Goal: Information Seeking & Learning: Learn about a topic

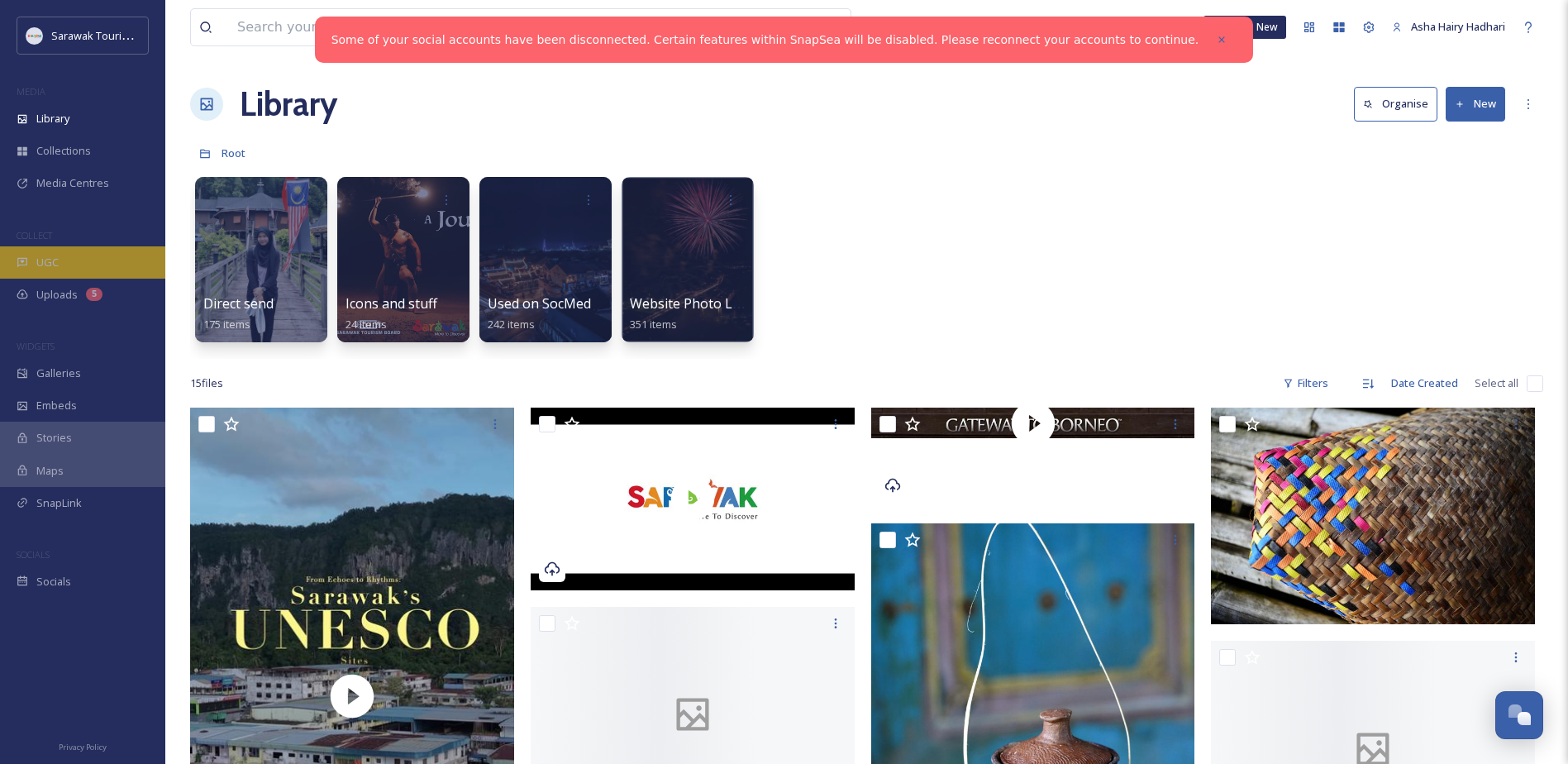
click at [69, 267] on div "UGC" at bounding box center [83, 262] width 165 height 33
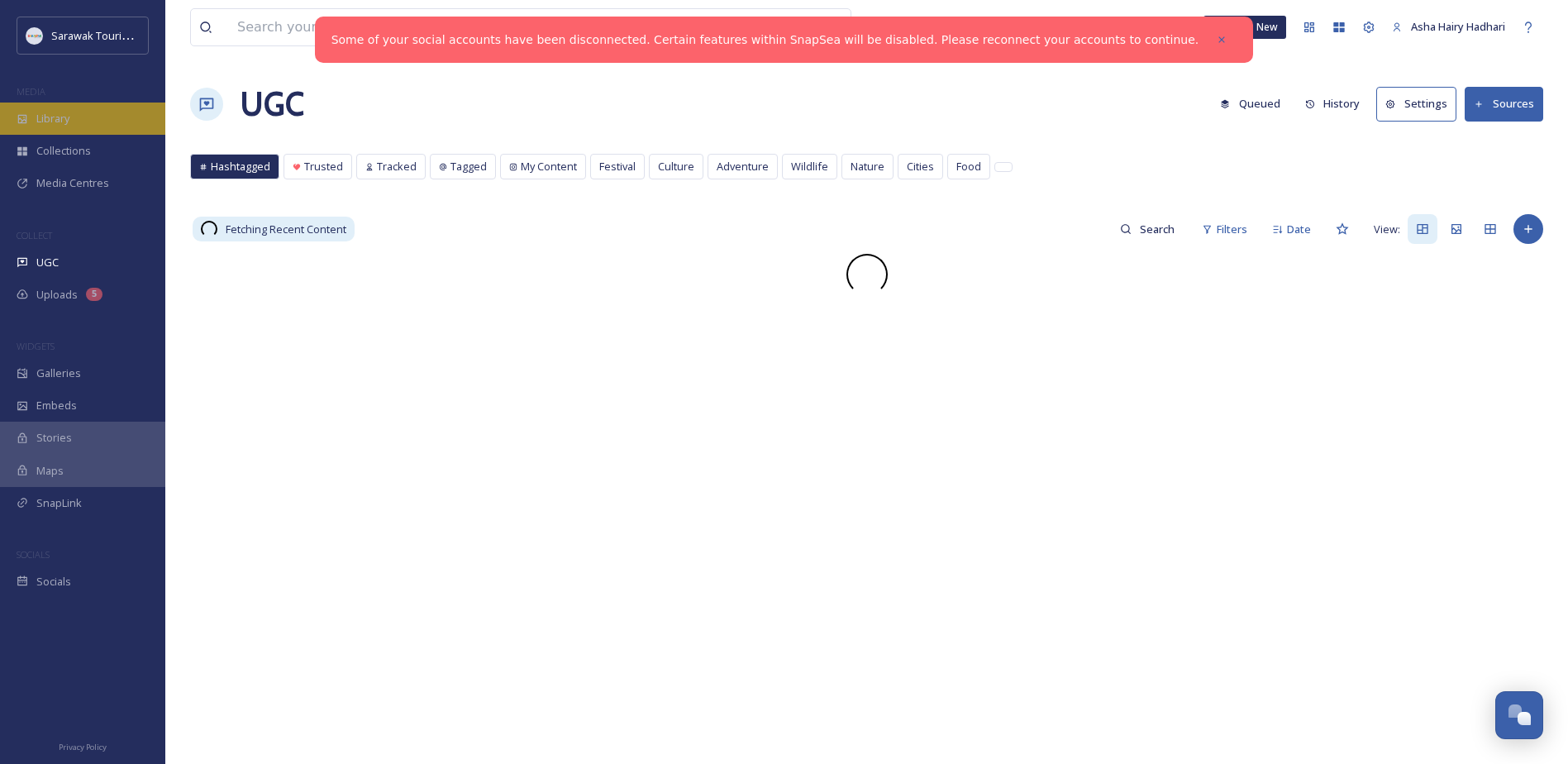
click at [69, 132] on div "Library" at bounding box center [83, 119] width 165 height 33
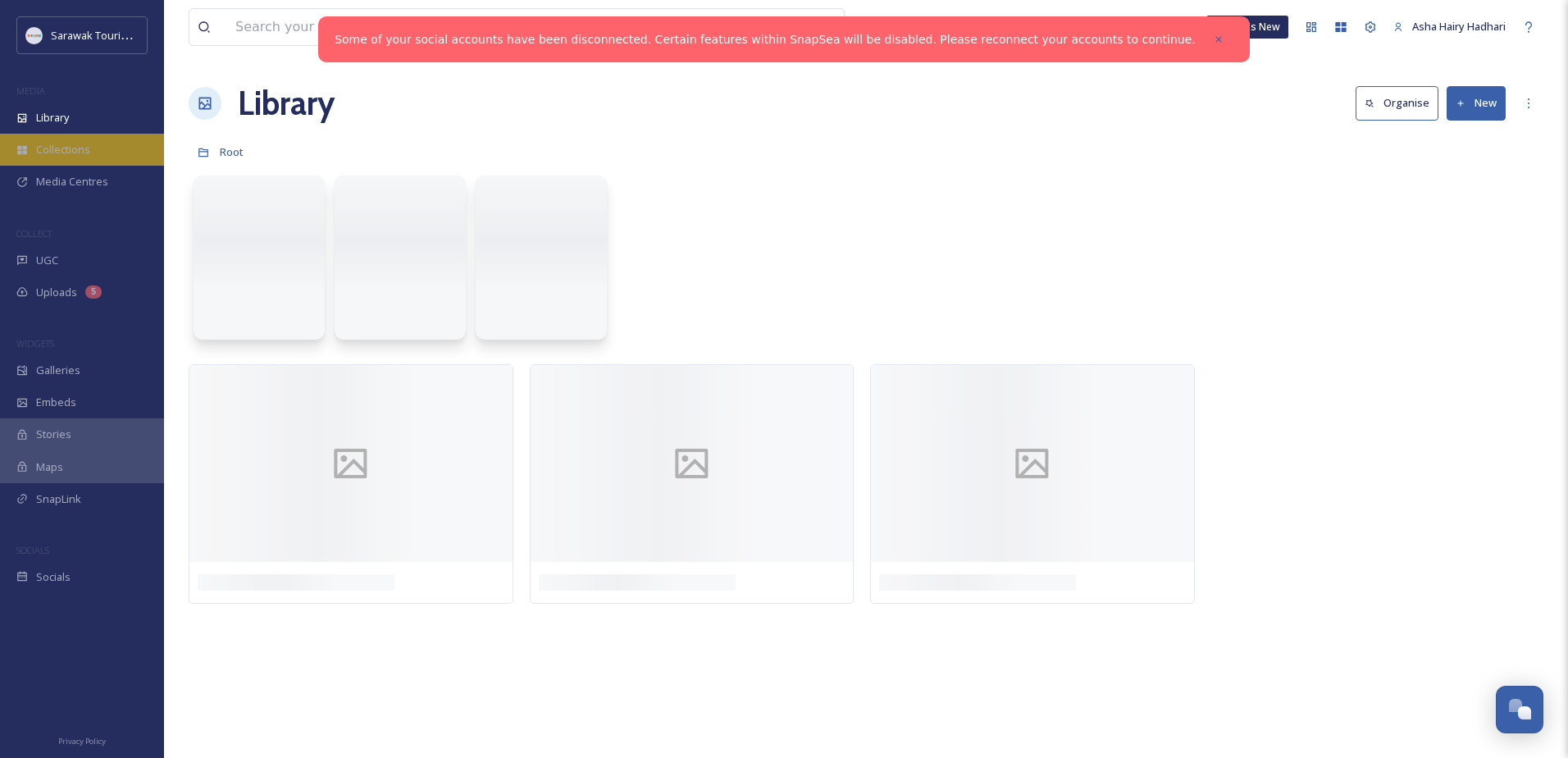
click at [61, 147] on span "Collections" at bounding box center [63, 149] width 54 height 16
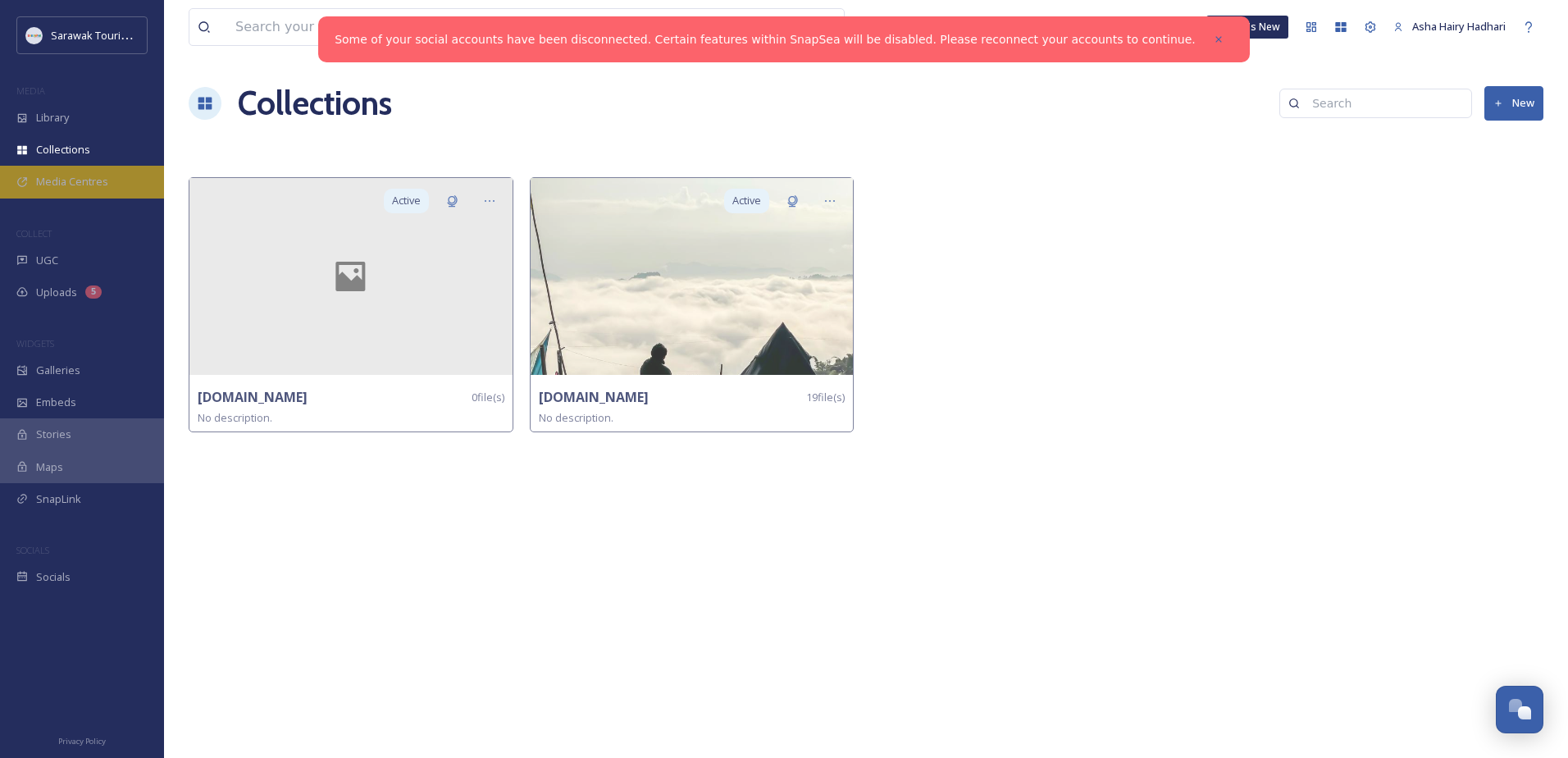
click at [60, 179] on span "Media Centres" at bounding box center [72, 182] width 72 height 16
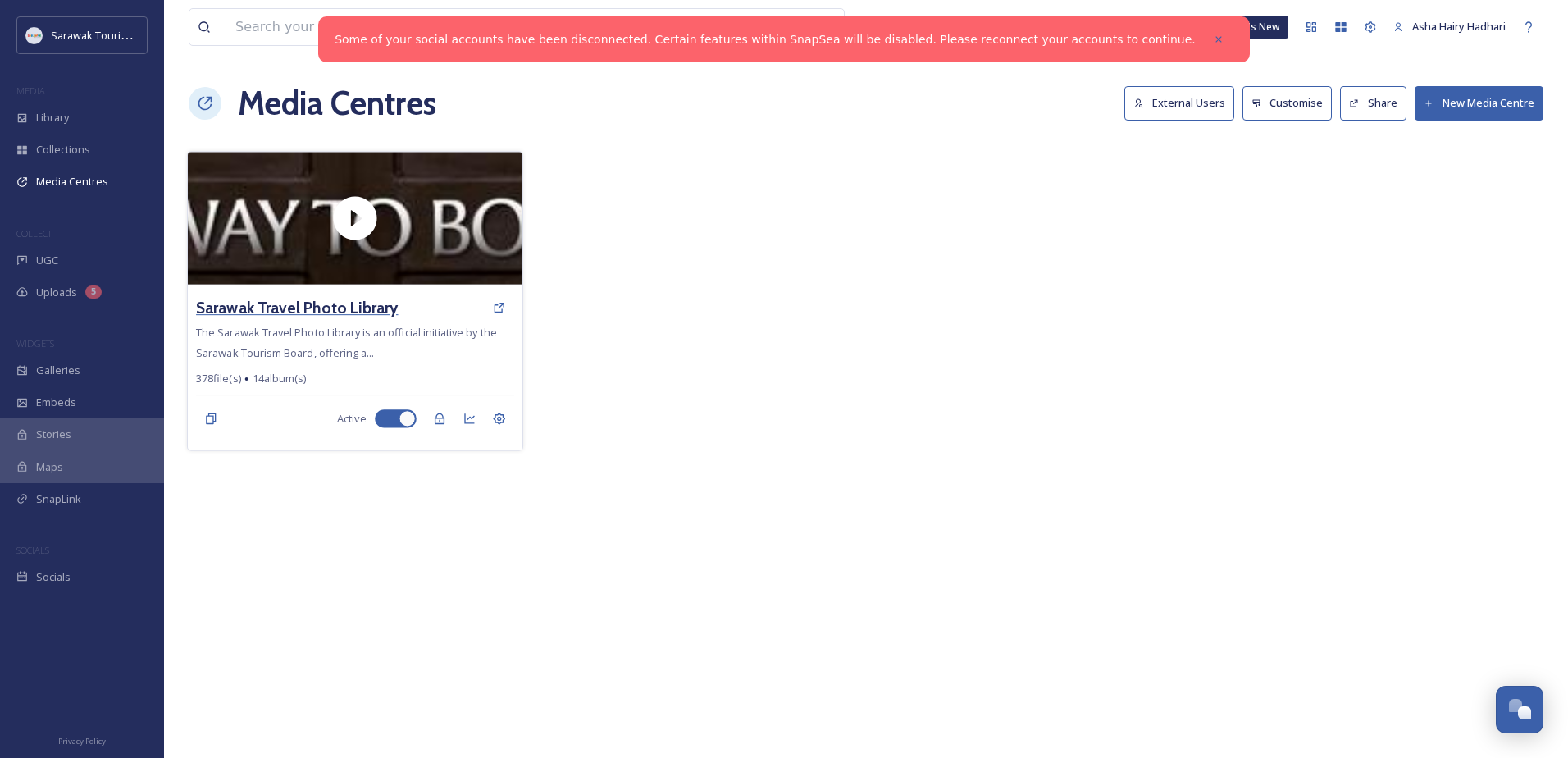
click at [389, 304] on h3 "Sarawak Travel Photo Library" at bounding box center [296, 308] width 201 height 24
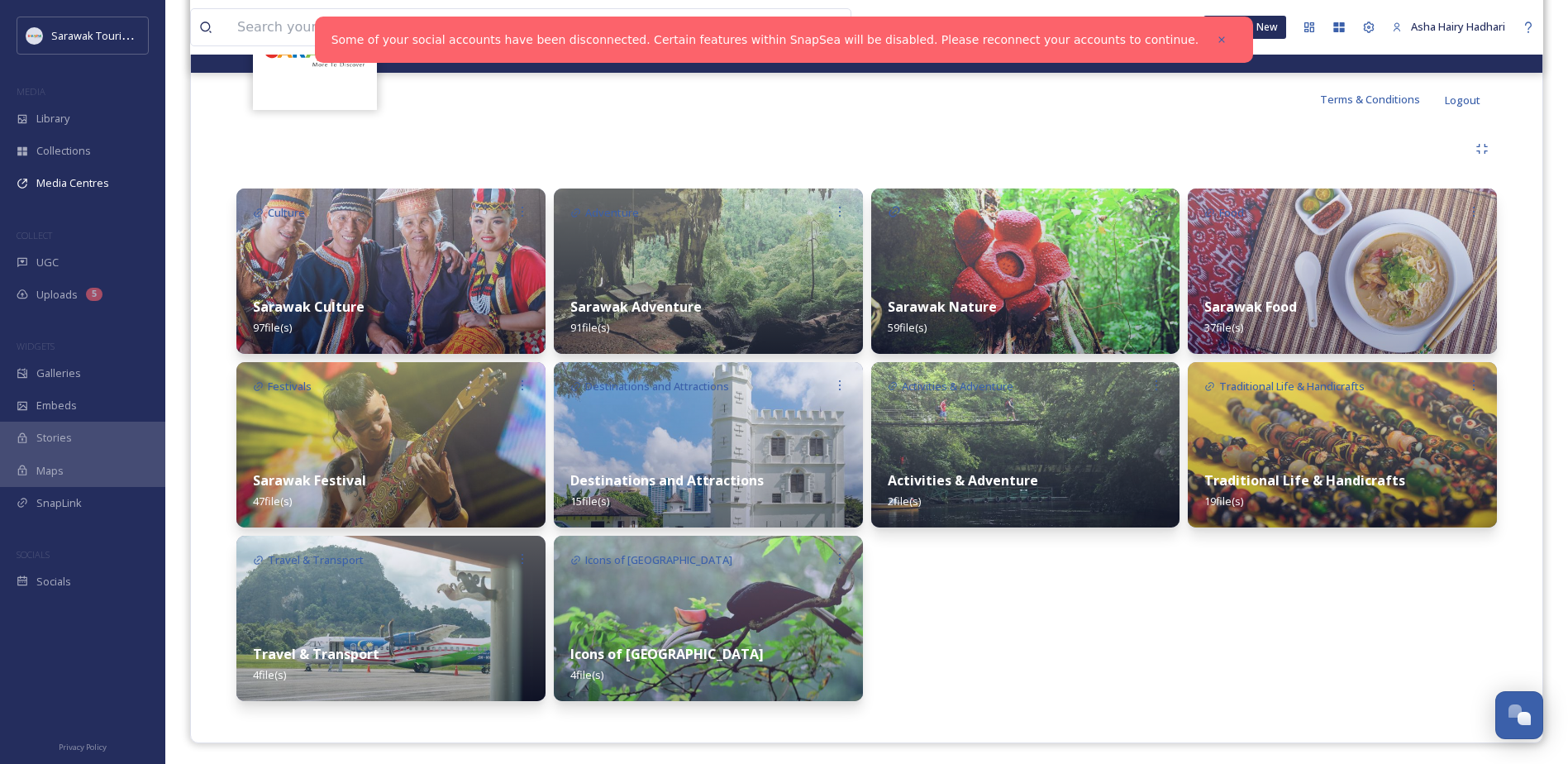
scroll to position [300, 0]
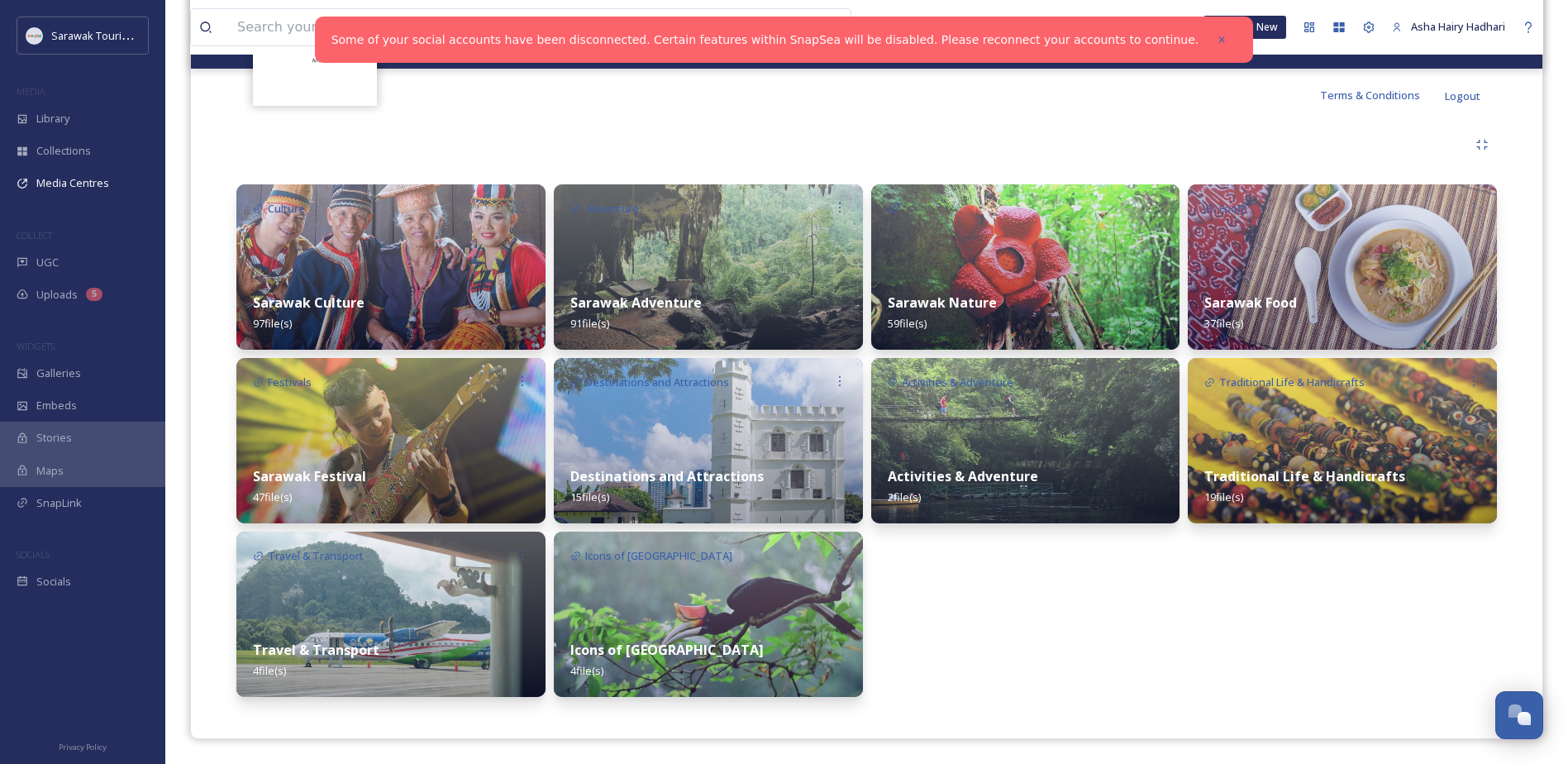
click at [1064, 465] on div "Activities & Adventure 2 file(s)" at bounding box center [1026, 486] width 309 height 74
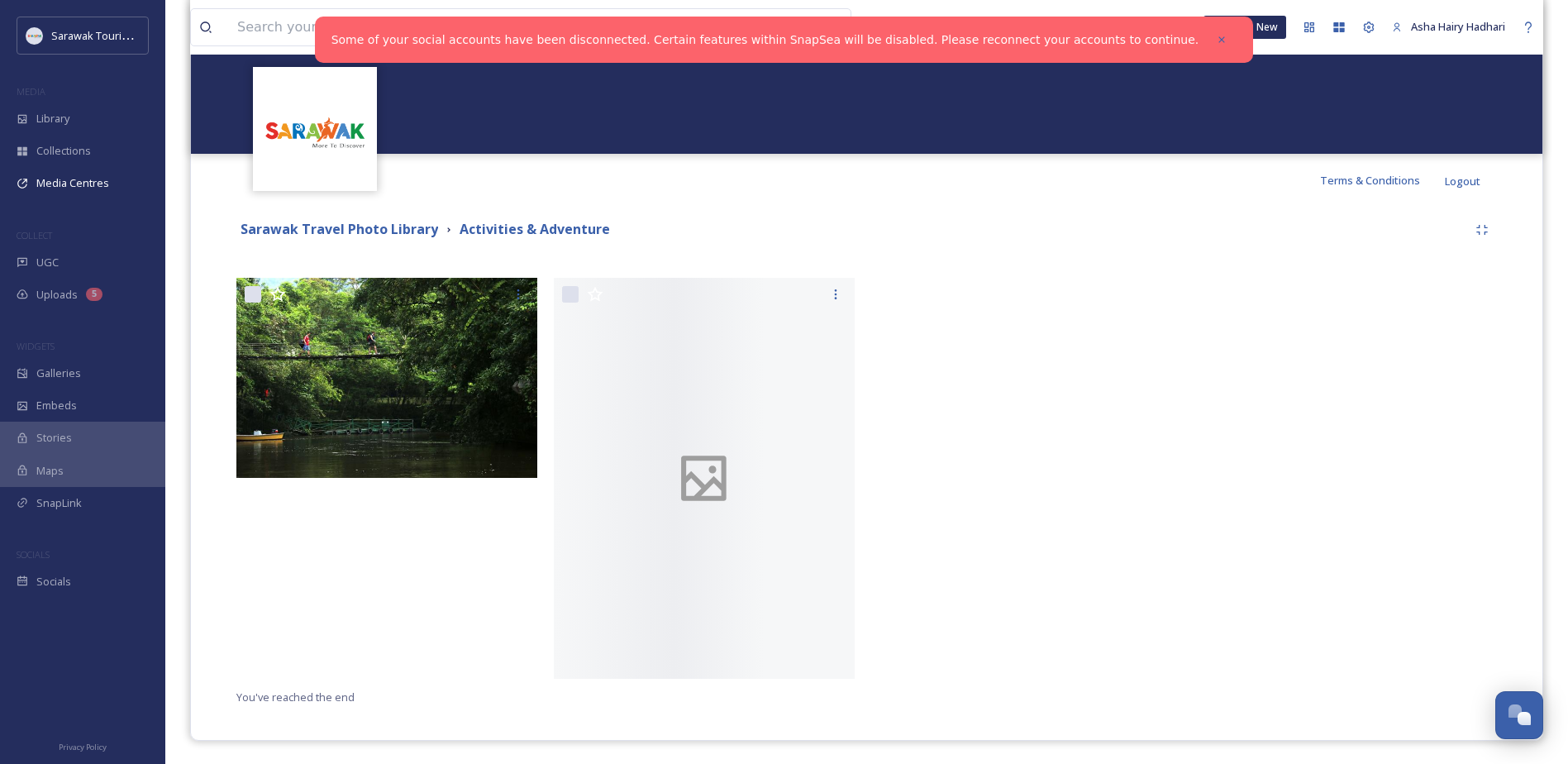
scroll to position [216, 0]
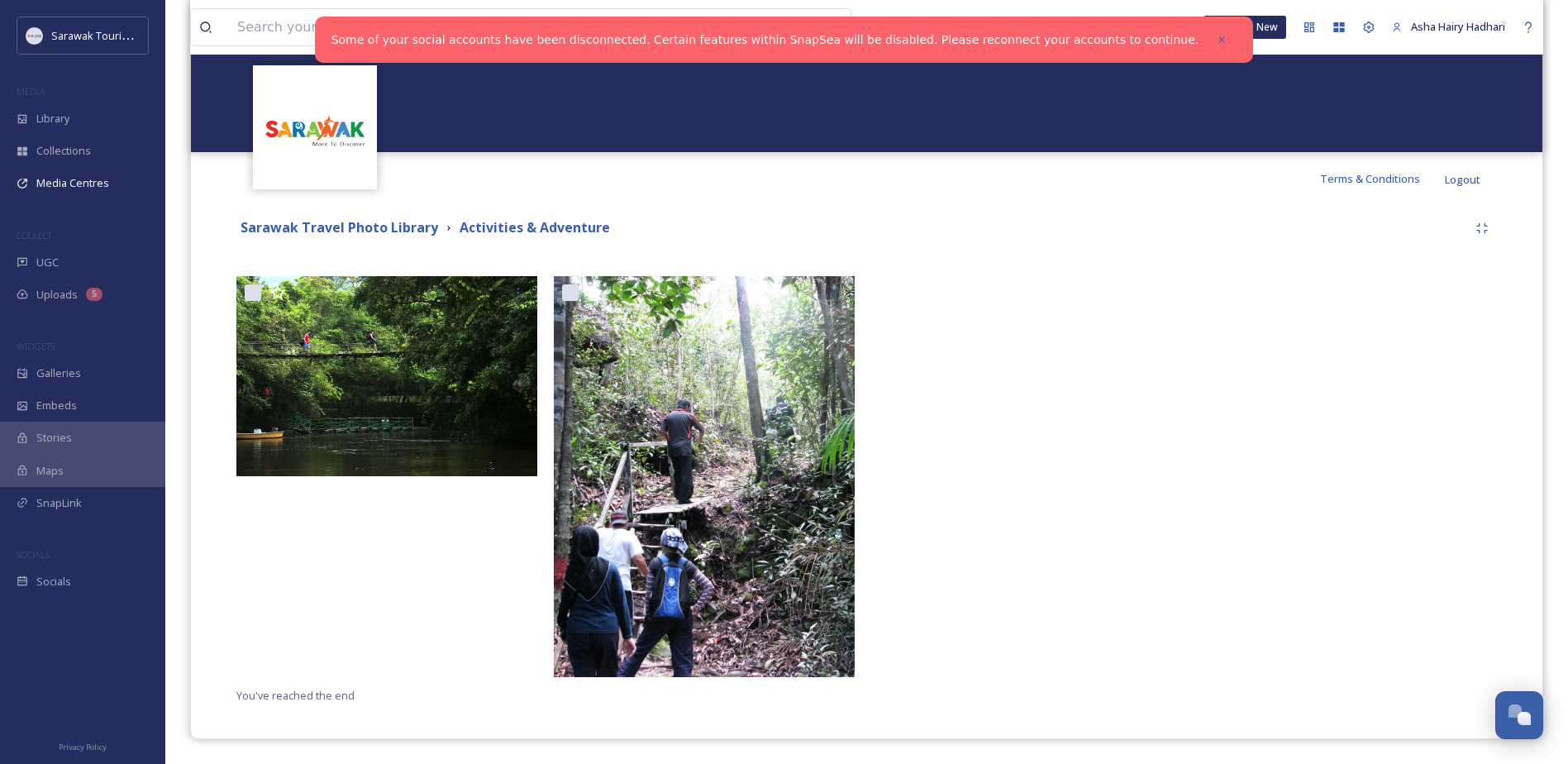
drag, startPoint x: 826, startPoint y: 517, endPoint x: 875, endPoint y: 500, distance: 51.9
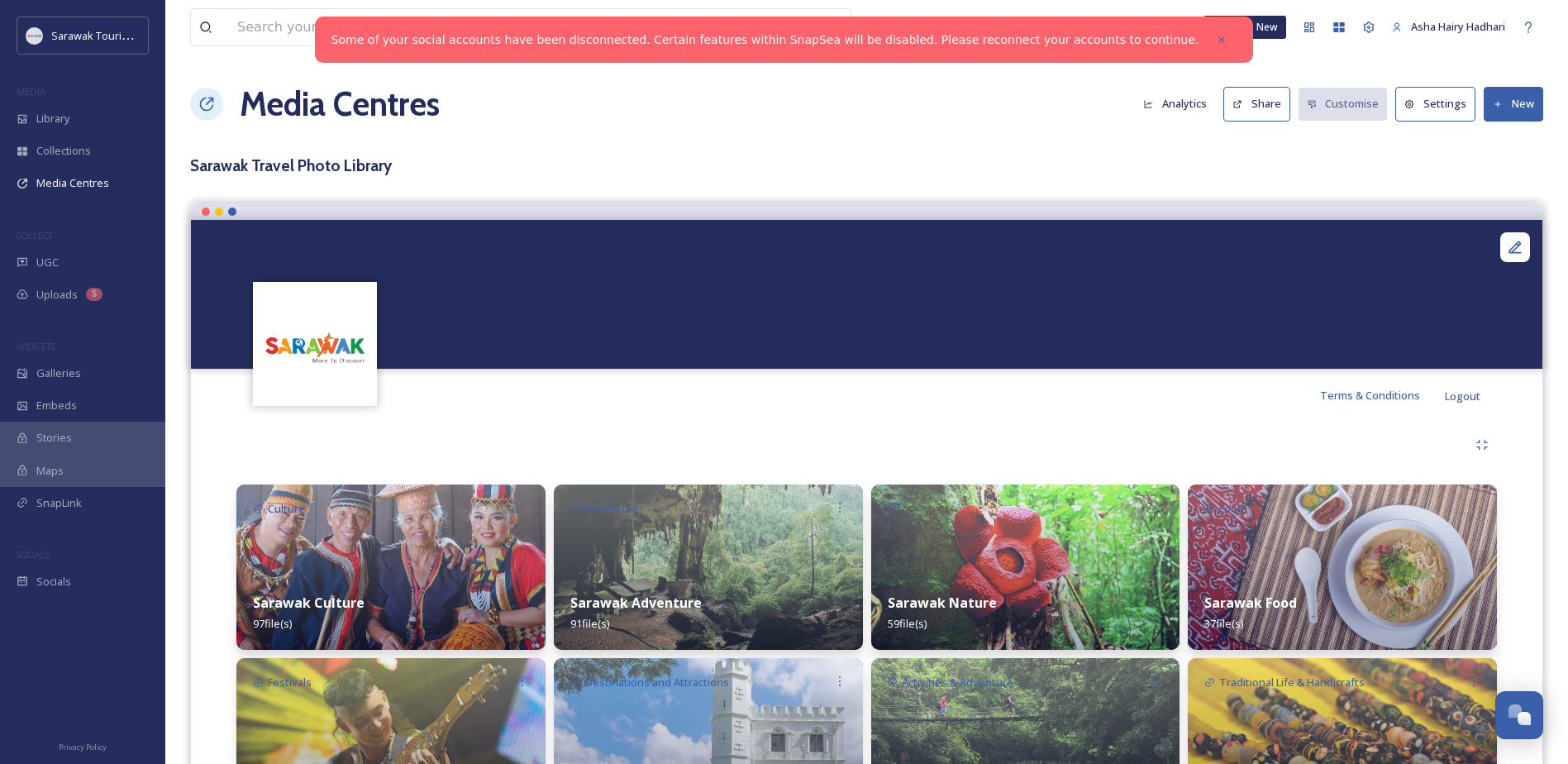
click at [685, 607] on strong "Sarawak Adventure" at bounding box center [635, 603] width 131 height 18
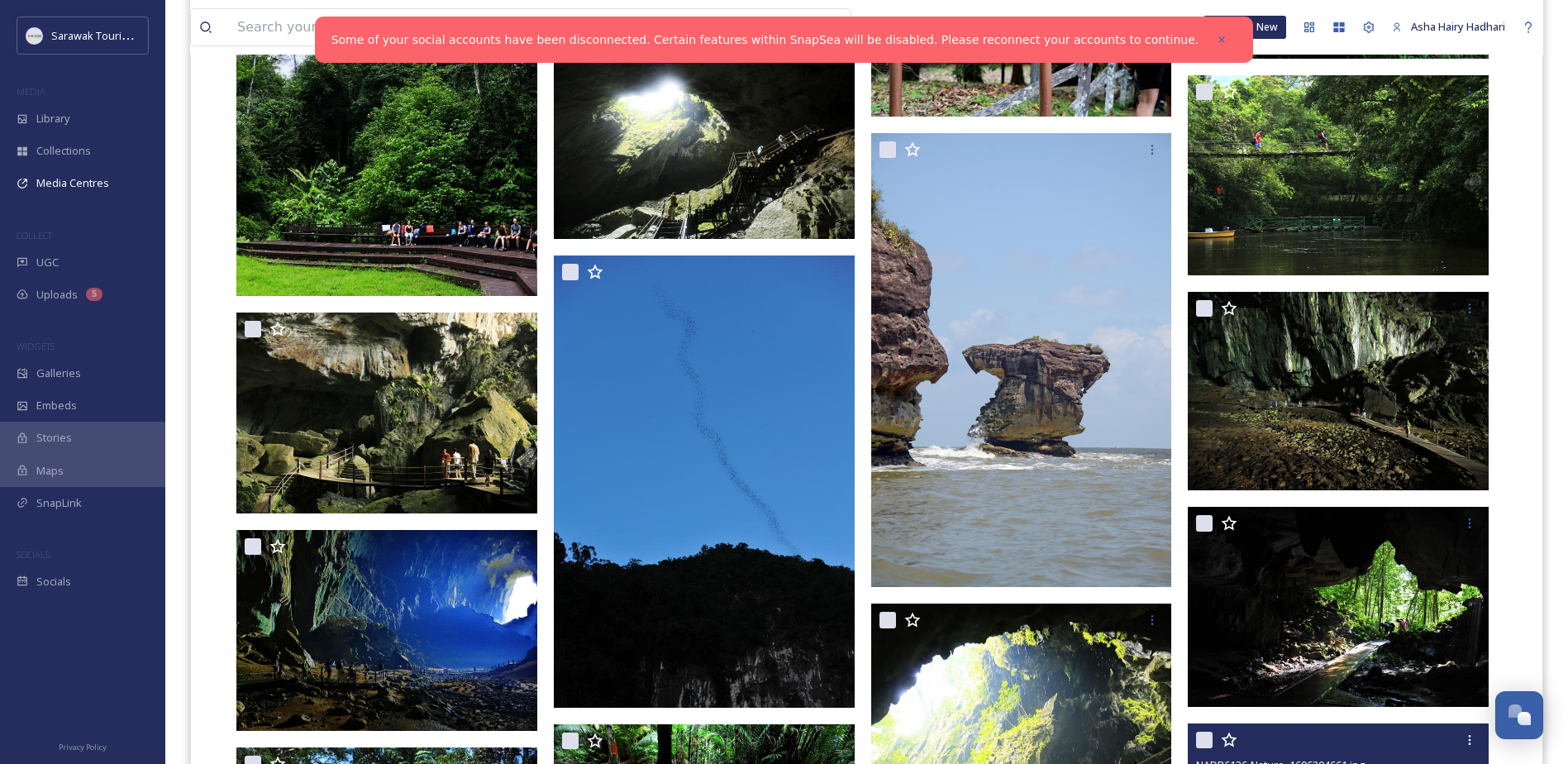
scroll to position [4607, 0]
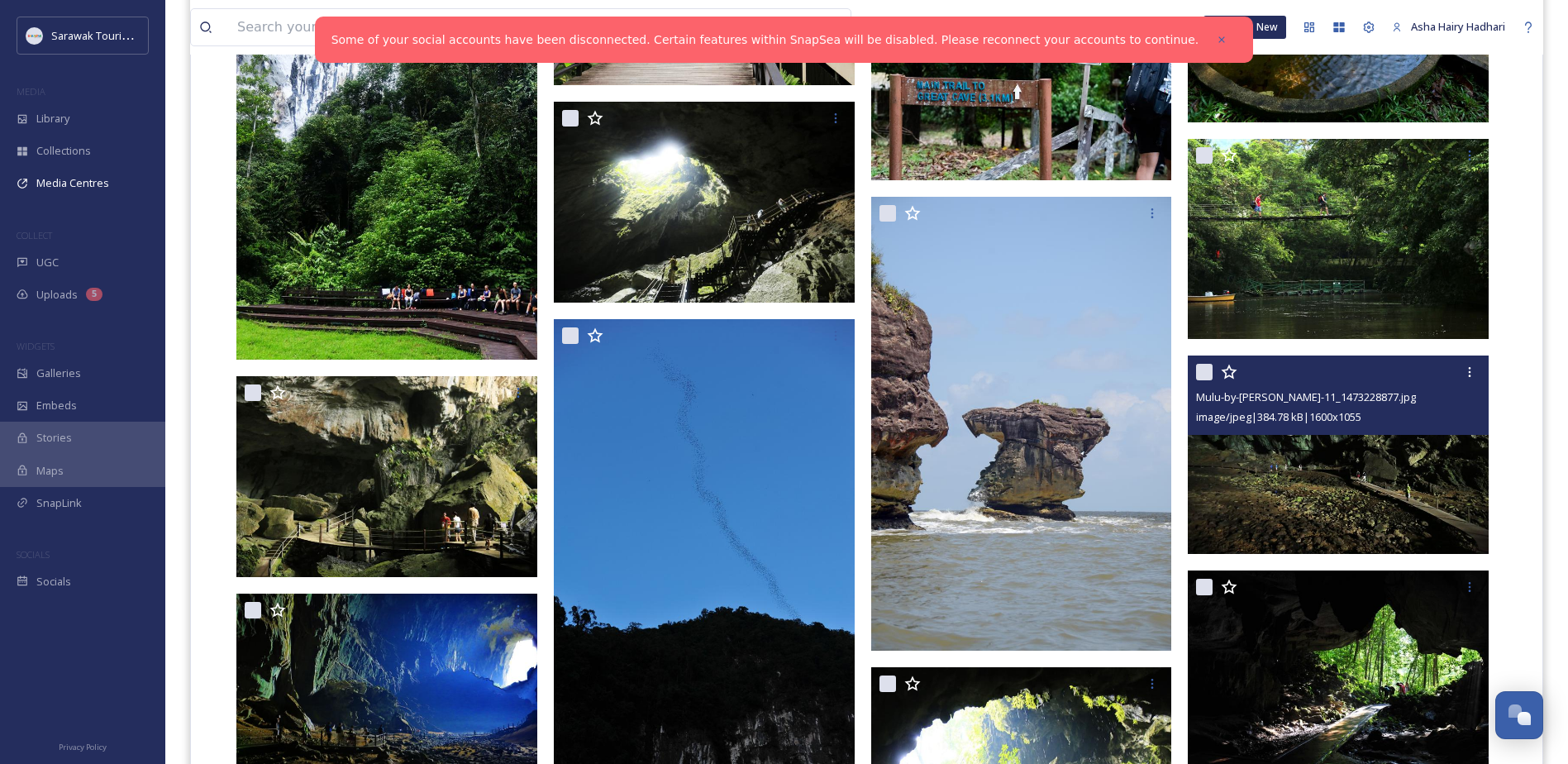
click at [1382, 507] on img at bounding box center [1338, 454] width 301 height 198
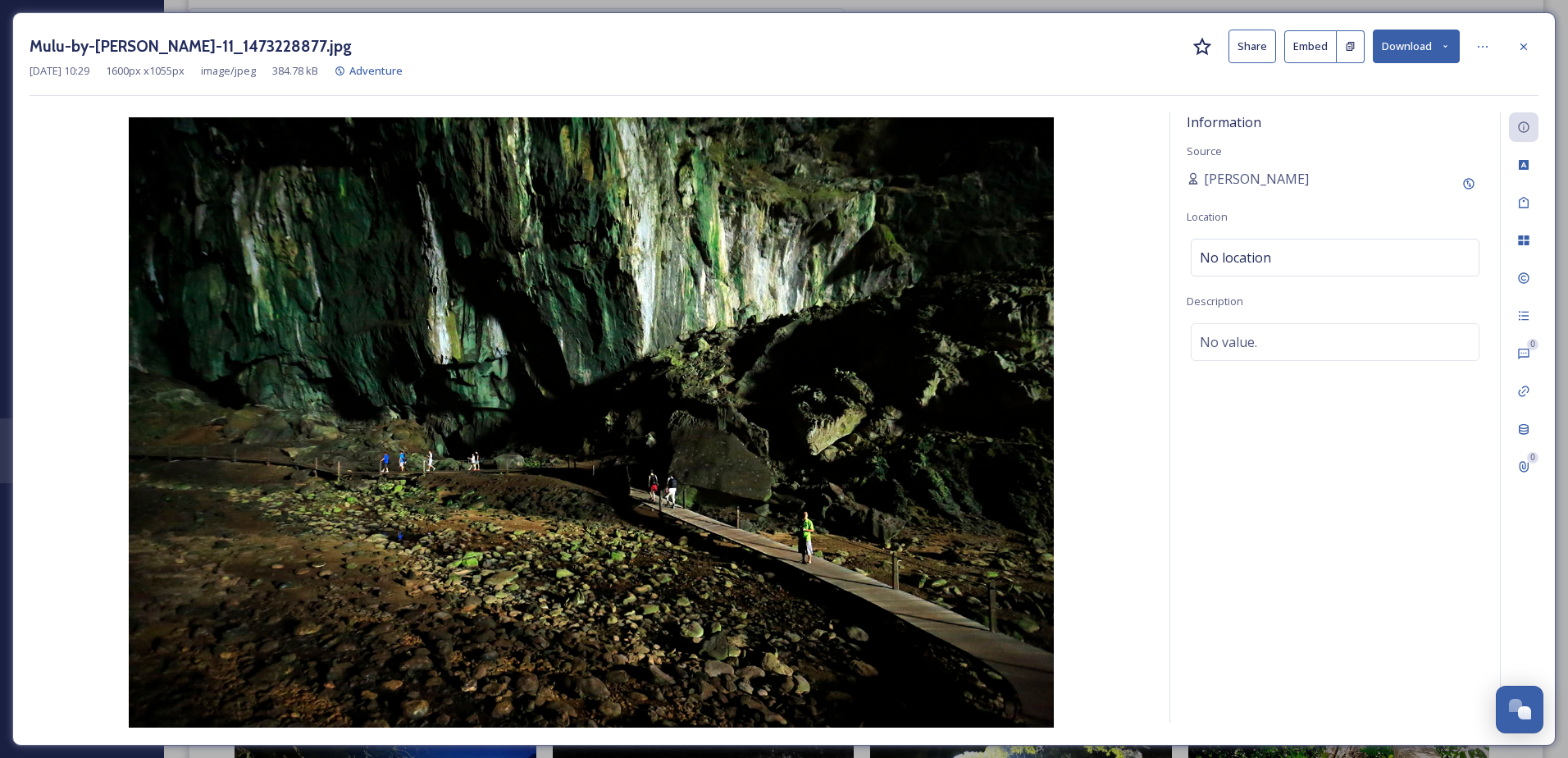
click at [1449, 508] on div "Information Source [PERSON_NAME] Location No location Description No value." at bounding box center [1335, 417] width 330 height 610
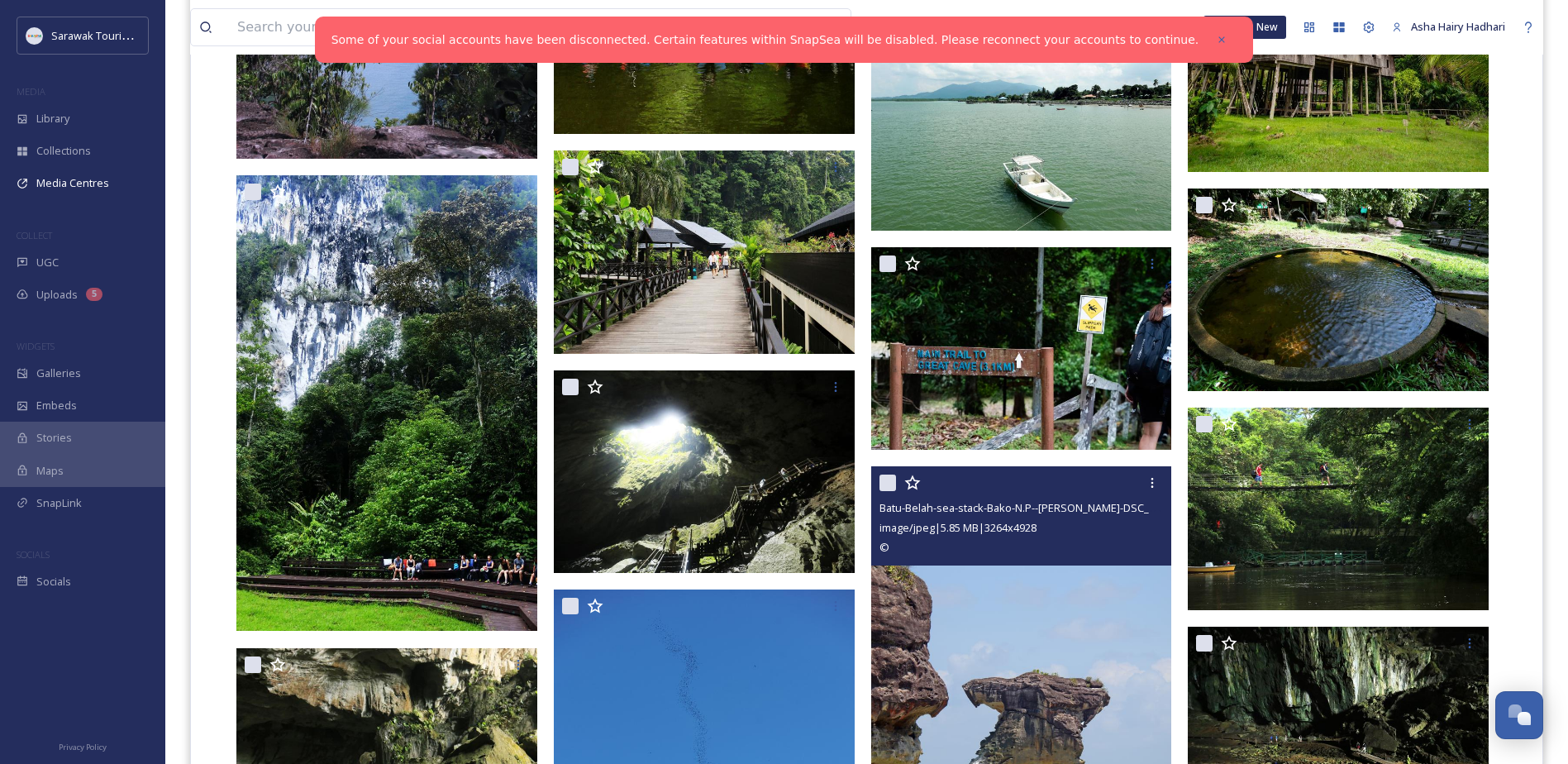
scroll to position [4358, 0]
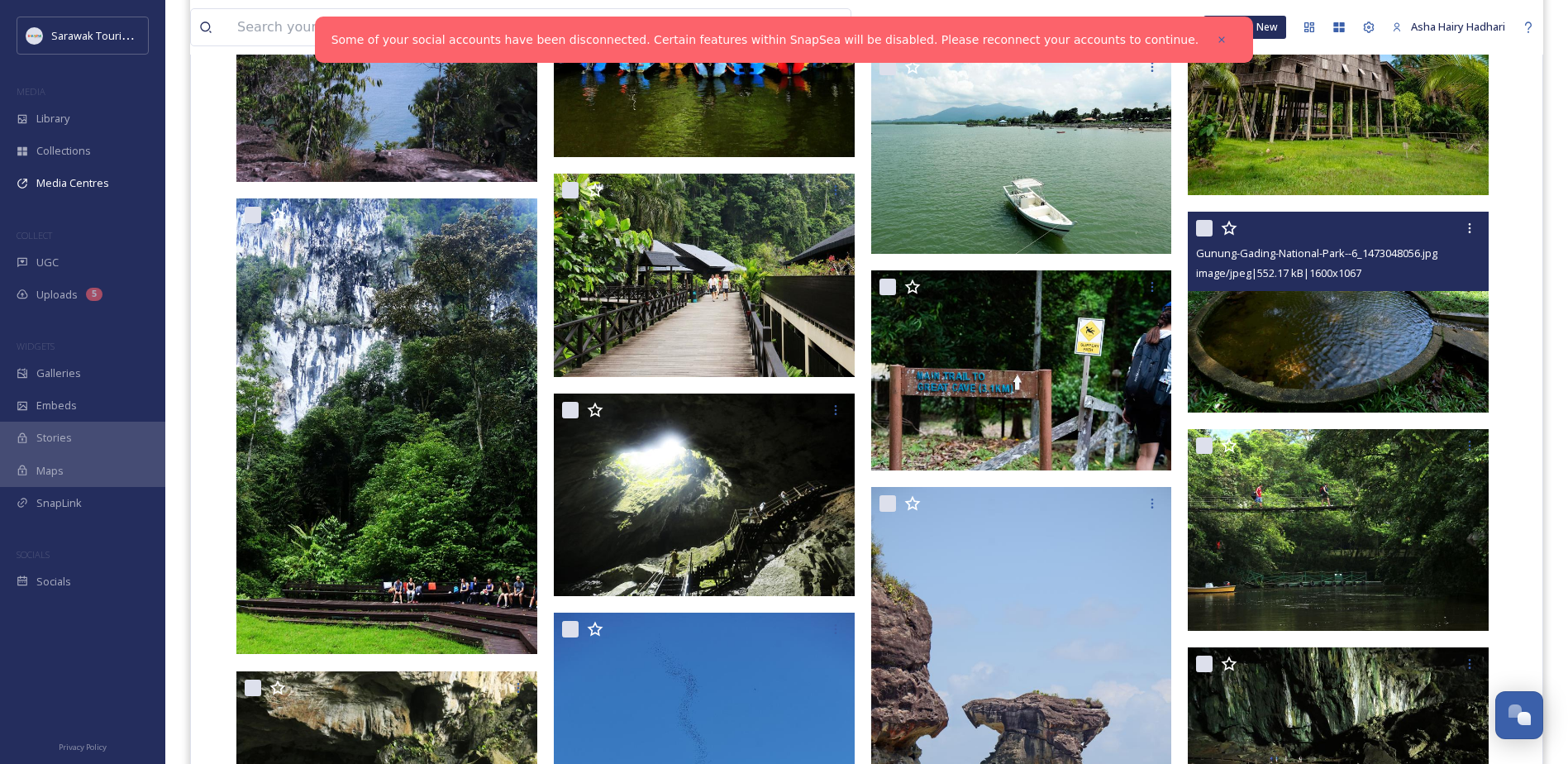
click at [1220, 344] on img at bounding box center [1338, 312] width 301 height 201
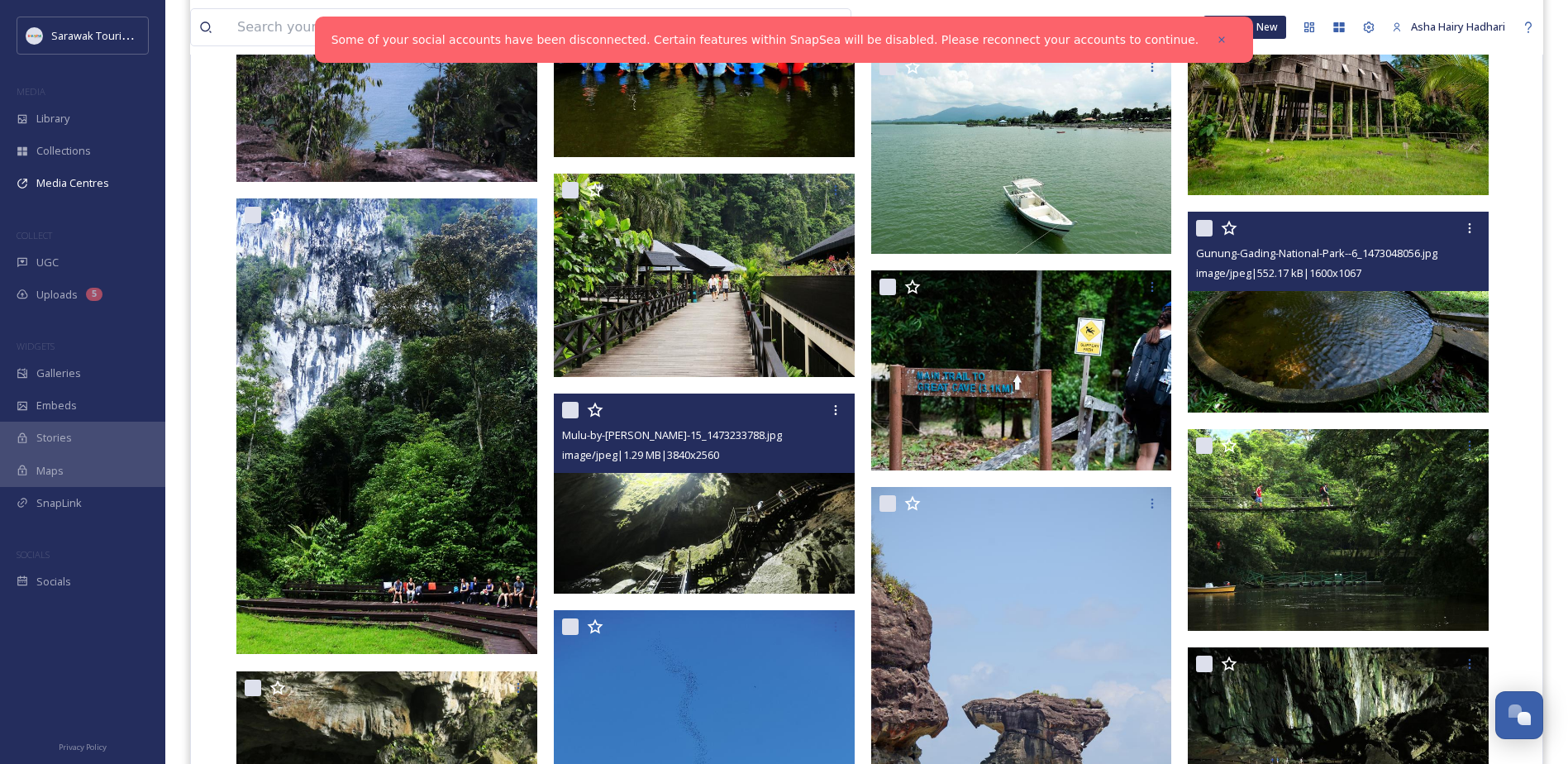
click at [802, 575] on img at bounding box center [705, 494] width 301 height 201
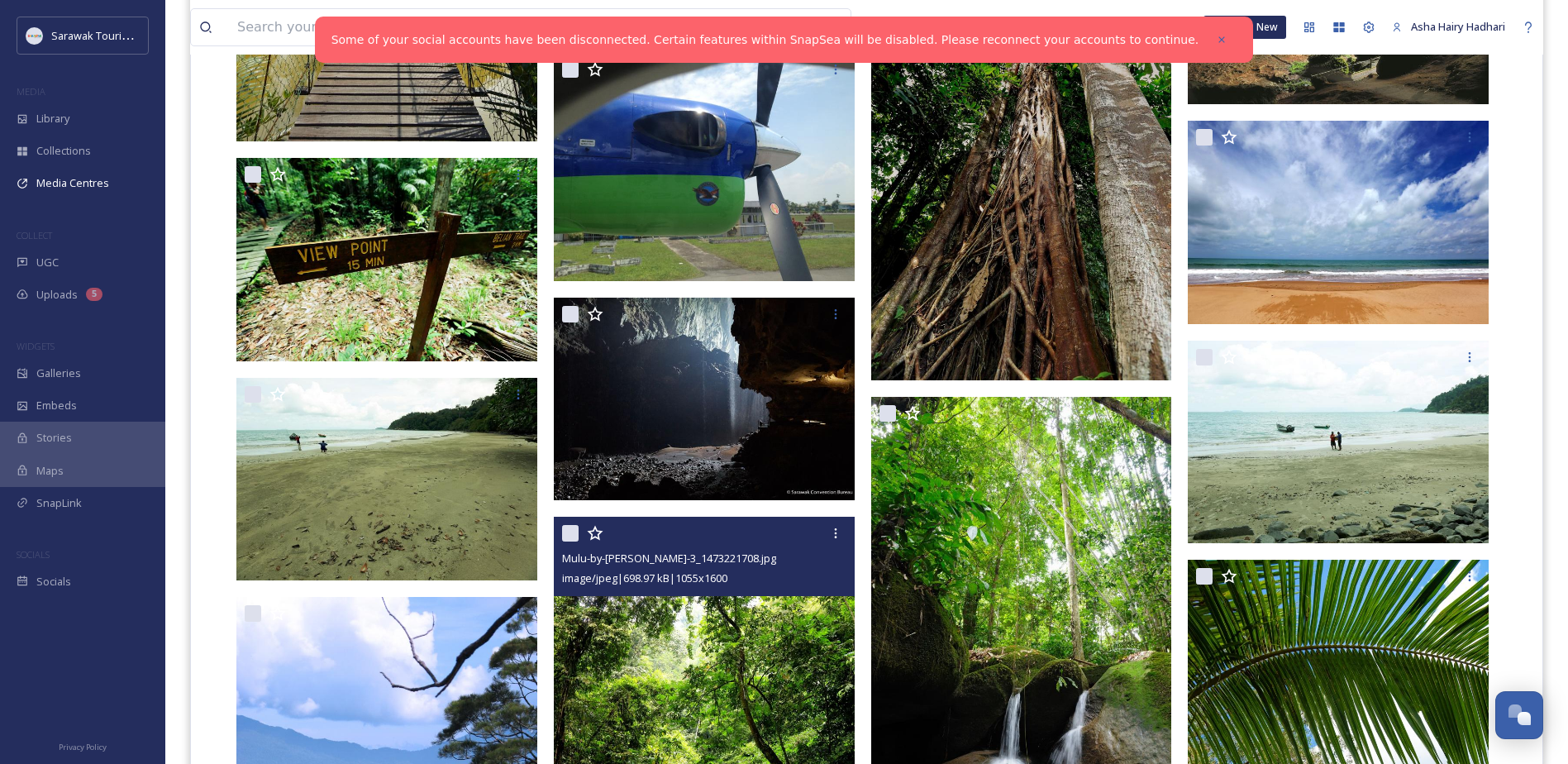
scroll to position [3532, 0]
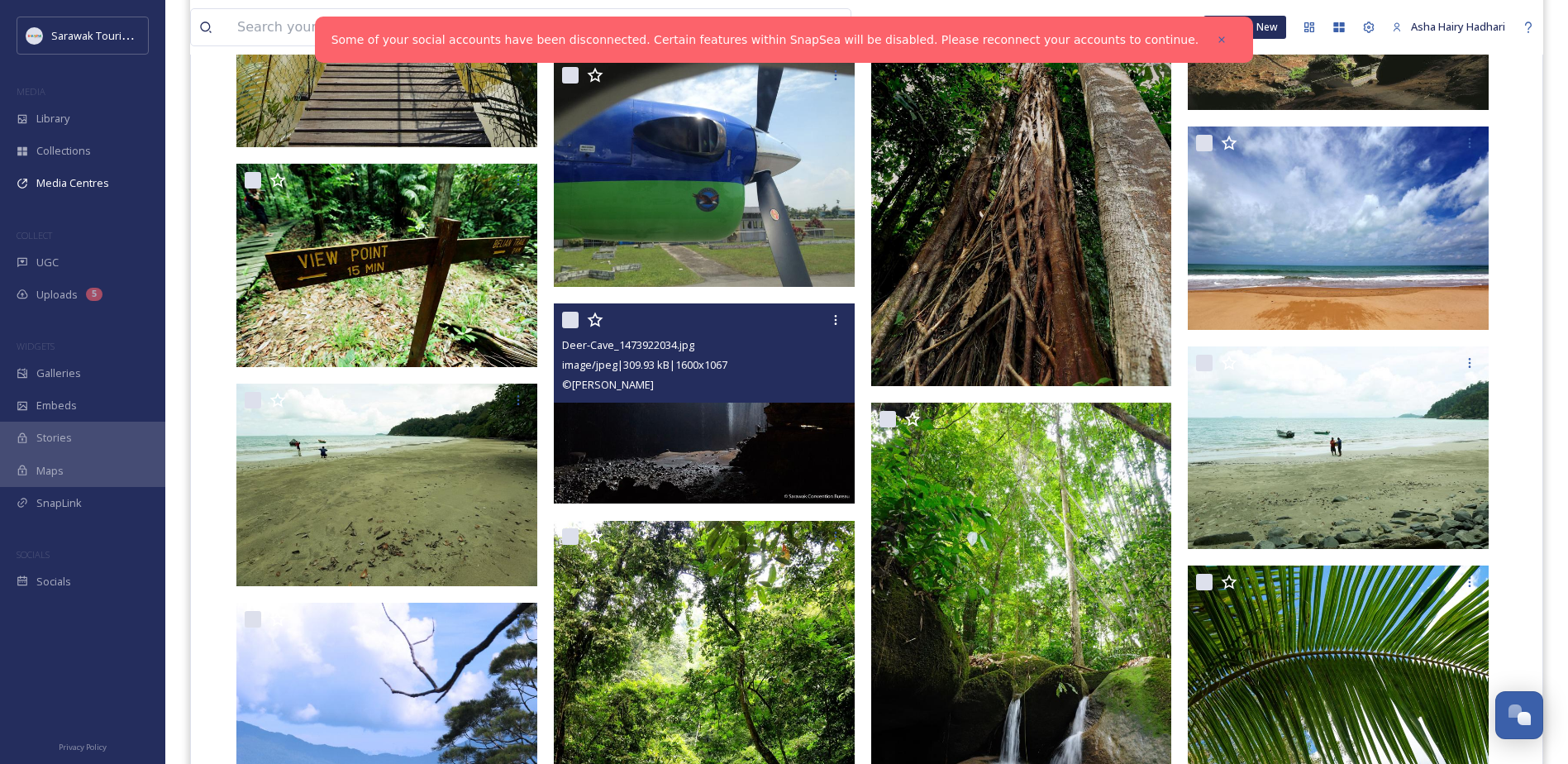
click at [809, 451] on img at bounding box center [705, 404] width 301 height 201
